Goal: Transaction & Acquisition: Purchase product/service

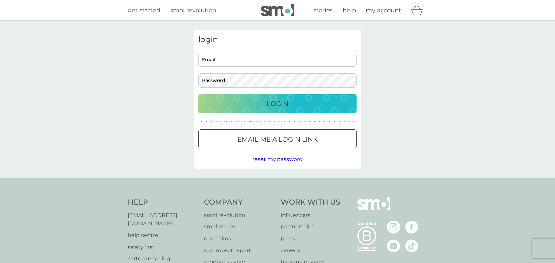
click at [261, 59] on input "Email" at bounding box center [277, 60] width 158 height 14
type input "[PERSON_NAME][EMAIL_ADDRESS][DOMAIN_NAME]"
click at [261, 97] on button "Login" at bounding box center [277, 103] width 158 height 19
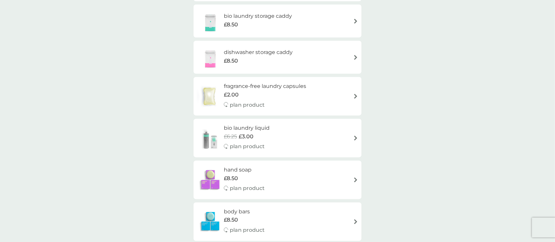
scroll to position [745, 0]
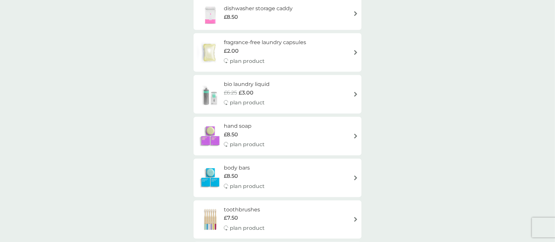
click at [353, 136] on img at bounding box center [355, 136] width 5 height 5
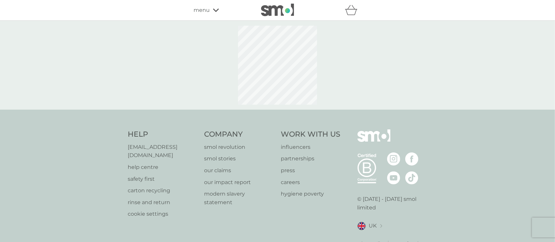
select select "91"
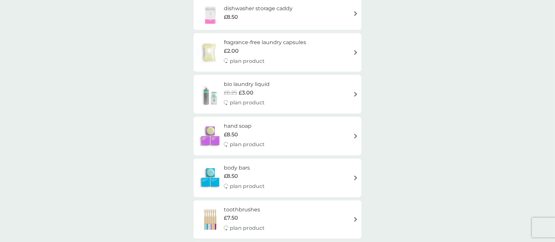
scroll to position [789, 0]
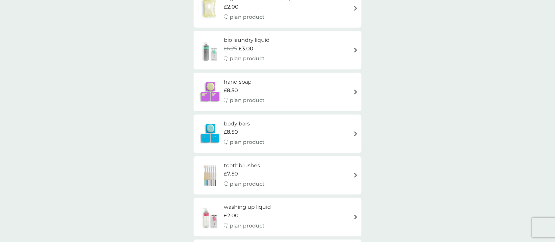
click at [353, 135] on img at bounding box center [355, 133] width 5 height 5
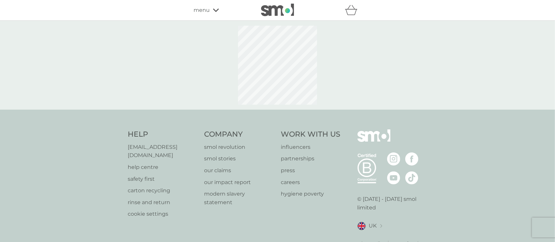
select select "91"
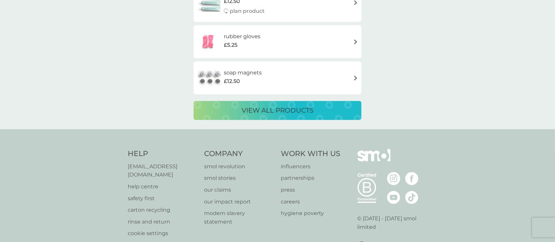
scroll to position [1228, 0]
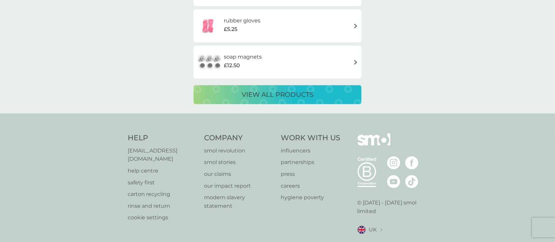
click at [303, 100] on p "view all products" at bounding box center [277, 94] width 72 height 11
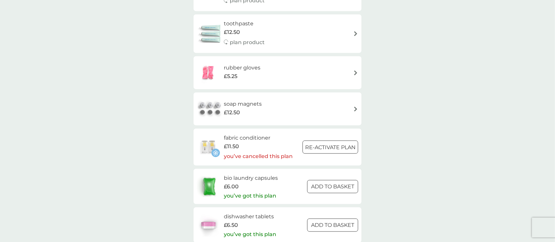
scroll to position [921, 0]
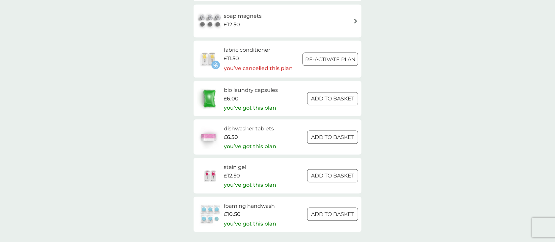
click at [260, 220] on p "you’ve got this plan" at bounding box center [250, 223] width 52 height 9
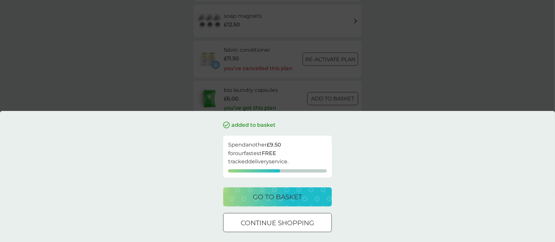
click at [453, 61] on div "added to basket Spend another £9.50 for our fastest FREE tracked delivery servi…" at bounding box center [277, 121] width 555 height 242
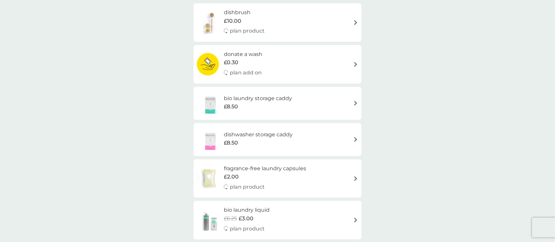
scroll to position [0, 0]
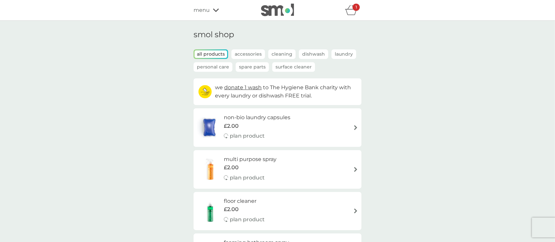
click at [213, 9] on icon at bounding box center [216, 10] width 6 height 3
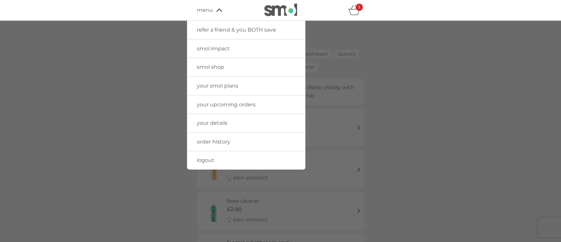
click at [226, 83] on span "your smol plans" at bounding box center [217, 86] width 41 height 6
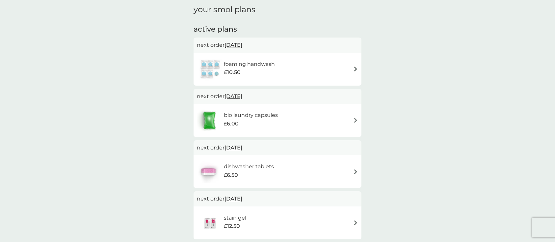
scroll to position [87, 0]
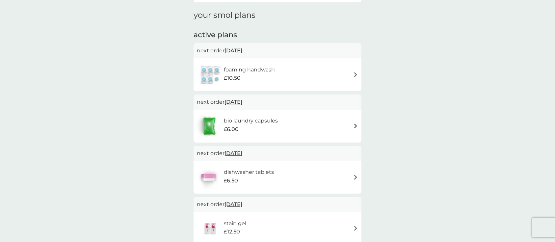
click at [355, 73] on img at bounding box center [355, 74] width 5 height 5
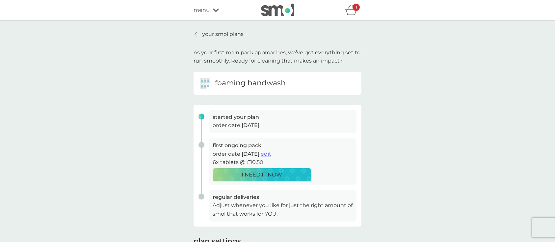
drag, startPoint x: 427, startPoint y: 97, endPoint x: 419, endPoint y: 97, distance: 7.9
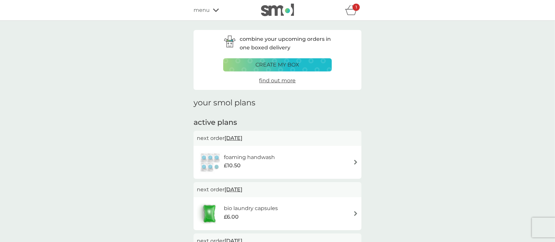
click at [211, 12] on div "menu" at bounding box center [221, 10] width 56 height 9
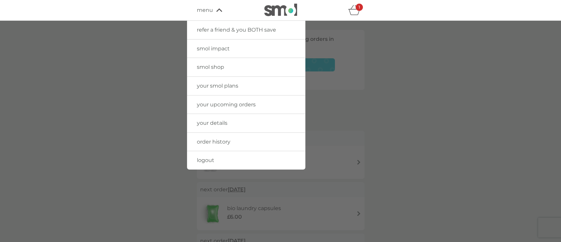
click at [213, 68] on span "smol shop" at bounding box center [210, 67] width 27 height 6
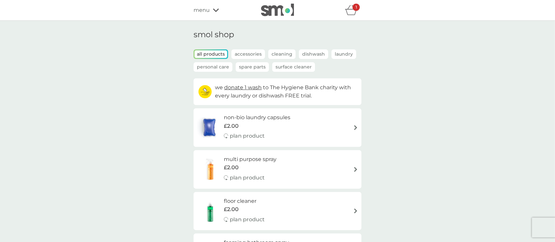
click at [244, 51] on p "Accessories" at bounding box center [248, 54] width 34 height 10
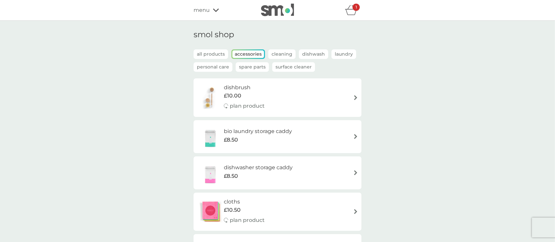
click at [213, 65] on p "Personal Care" at bounding box center [212, 67] width 39 height 10
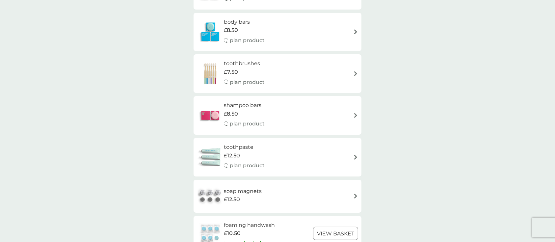
scroll to position [263, 0]
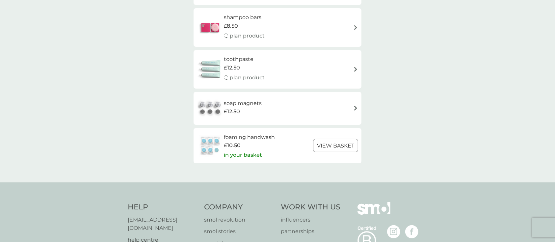
click at [214, 141] on img at bounding box center [210, 145] width 27 height 23
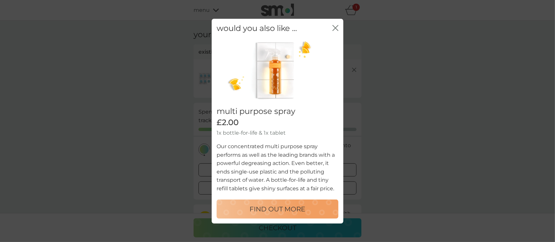
click at [333, 24] on div "close" at bounding box center [335, 28] width 6 height 10
click at [332, 27] on icon "close" at bounding box center [335, 28] width 6 height 6
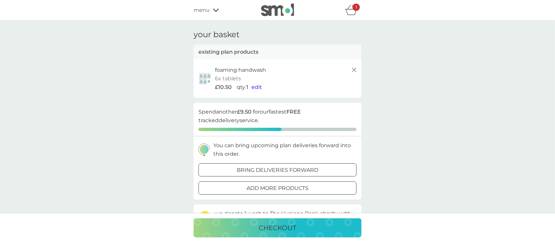
click at [347, 10] on icon "basket" at bounding box center [351, 10] width 12 height 10
click at [349, 13] on icon "basket" at bounding box center [351, 10] width 12 height 10
click at [355, 7] on p "1" at bounding box center [355, 7] width 1 height 0
click at [353, 72] on icon at bounding box center [354, 70] width 8 height 8
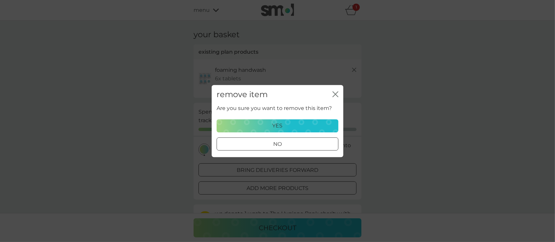
click at [284, 124] on div "yes" at bounding box center [277, 125] width 113 height 9
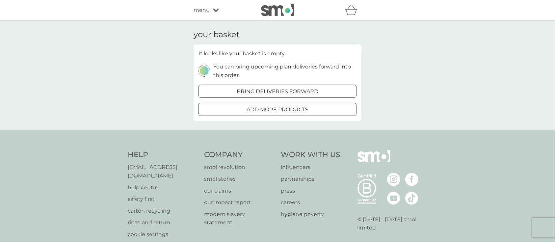
click at [206, 9] on span "menu" at bounding box center [201, 10] width 16 height 9
